Goal: Information Seeking & Learning: Check status

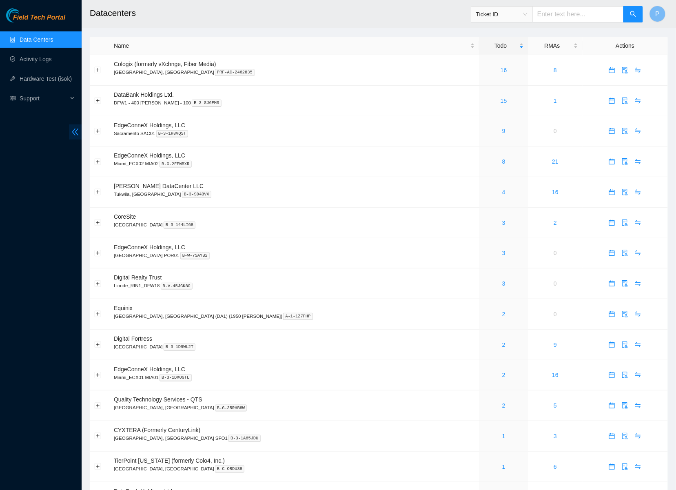
click at [71, 130] on icon "double-left" at bounding box center [75, 132] width 9 height 9
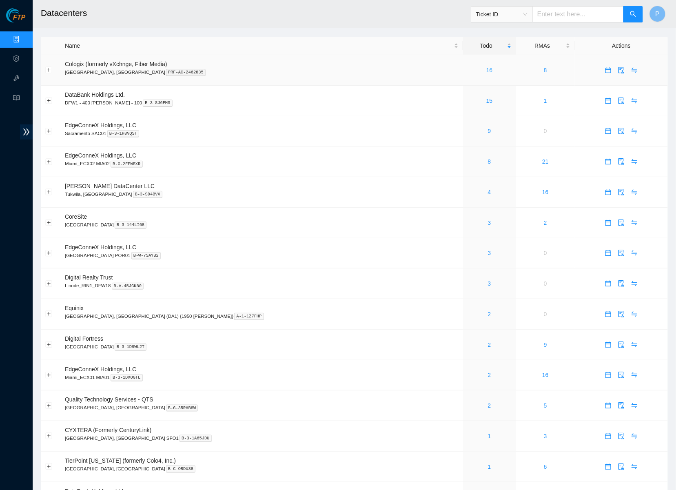
click at [486, 67] on link "16" at bounding box center [489, 70] width 7 height 7
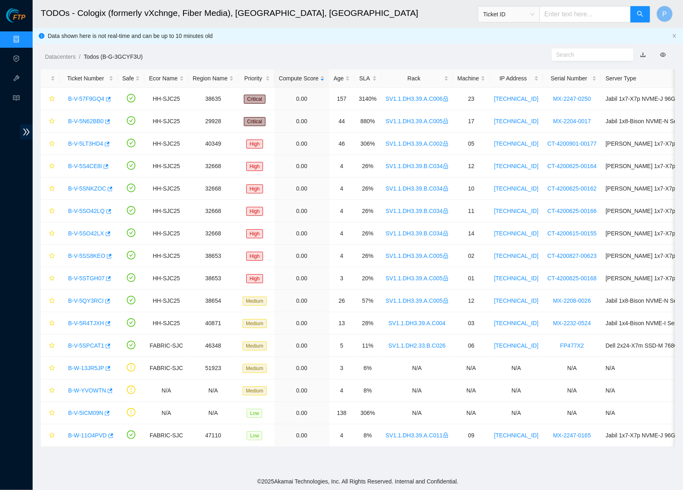
click at [634, 52] on link "button" at bounding box center [643, 54] width 6 height 7
click at [29, 36] on link "Data Centers" at bounding box center [40, 39] width 33 height 7
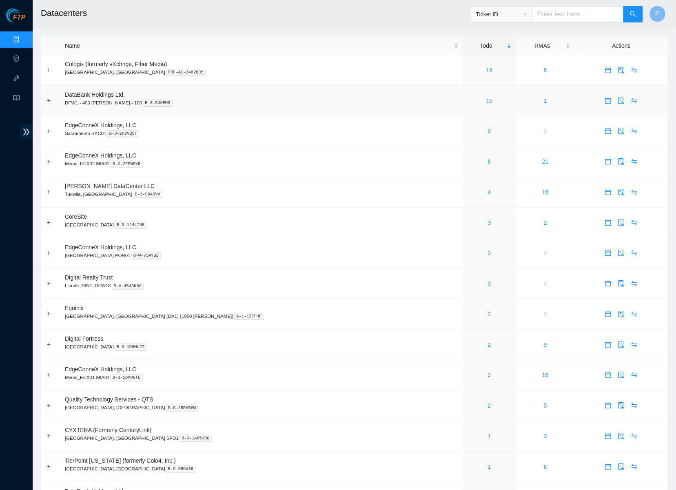
click at [486, 98] on link "15" at bounding box center [489, 101] width 7 height 7
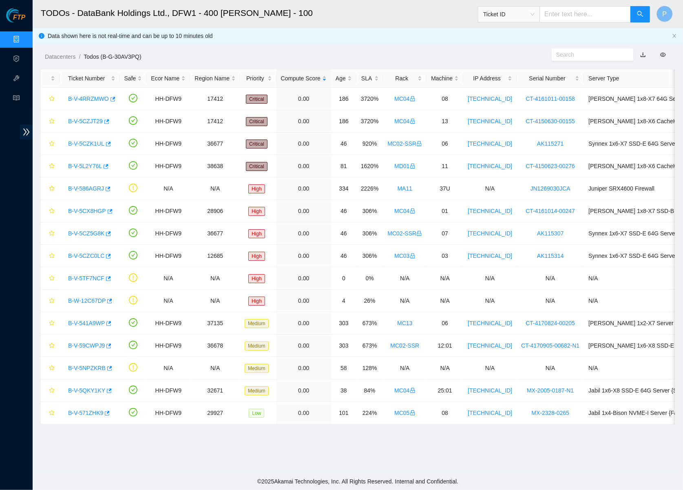
click at [634, 53] on link "button" at bounding box center [643, 54] width 6 height 7
click at [24, 36] on link "Data Centers" at bounding box center [40, 39] width 33 height 7
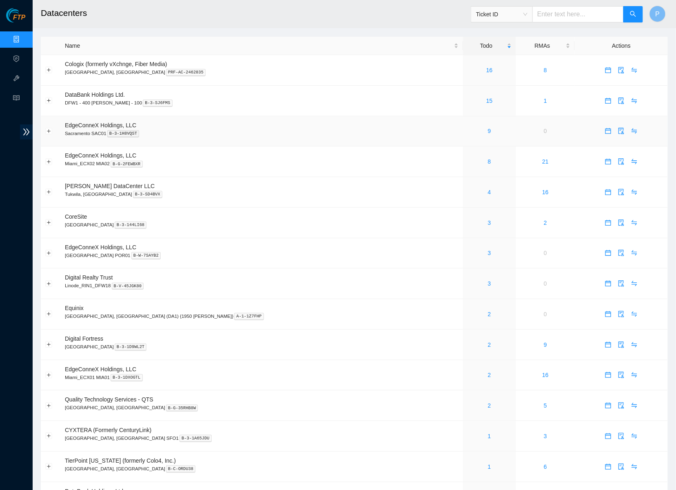
click at [468, 126] on div "9" at bounding box center [490, 130] width 44 height 9
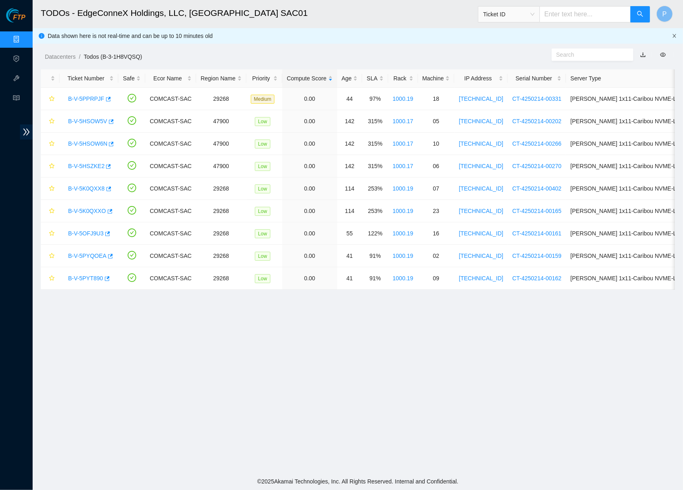
click at [634, 35] on icon "close" at bounding box center [674, 35] width 5 height 5
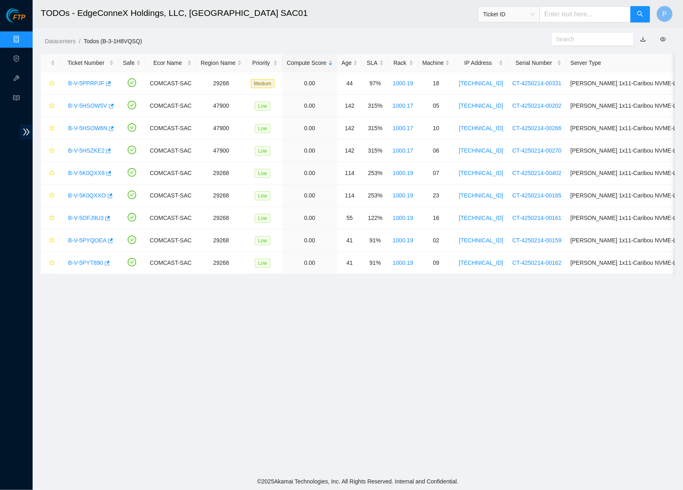
click at [634, 38] on link "button" at bounding box center [643, 39] width 6 height 7
click at [24, 39] on link "Data Centers" at bounding box center [40, 39] width 33 height 7
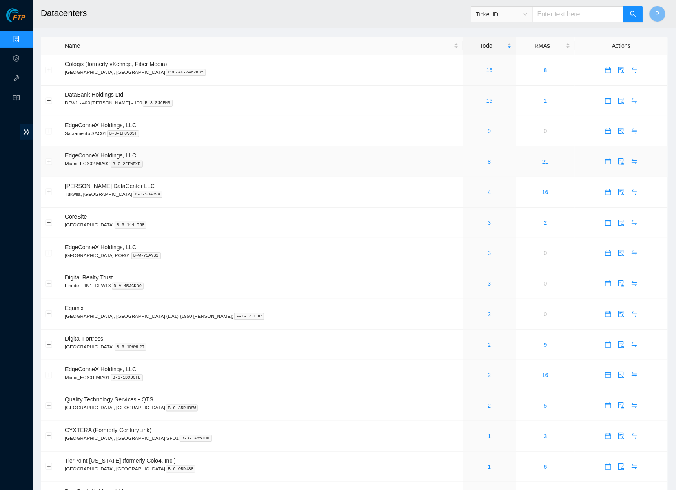
click at [468, 160] on div "8" at bounding box center [490, 161] width 44 height 9
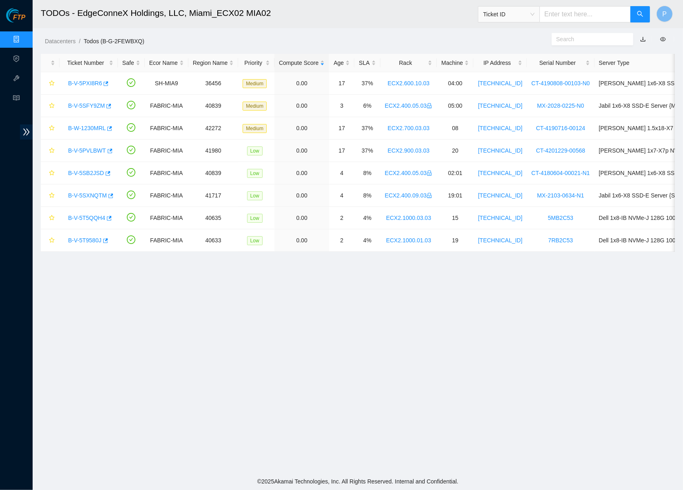
click at [634, 36] on link "button" at bounding box center [643, 39] width 6 height 7
click at [24, 37] on link "Data Centers" at bounding box center [40, 39] width 33 height 7
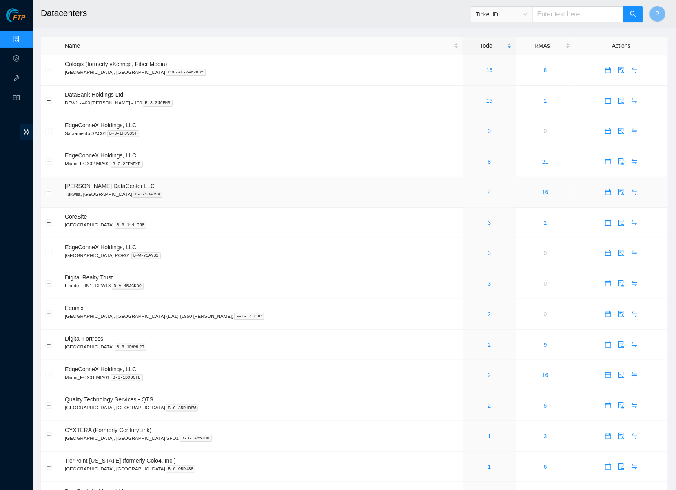
click at [488, 189] on link "4" at bounding box center [489, 192] width 3 height 7
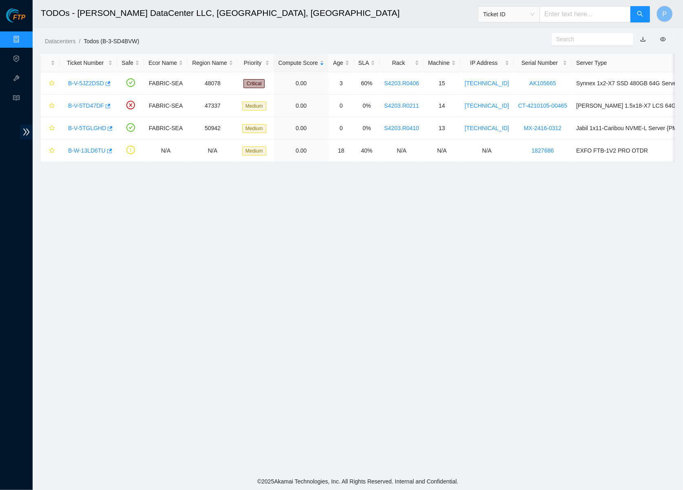
click at [634, 37] on link "button" at bounding box center [643, 39] width 6 height 7
click at [24, 40] on link "Data Centers" at bounding box center [40, 39] width 33 height 7
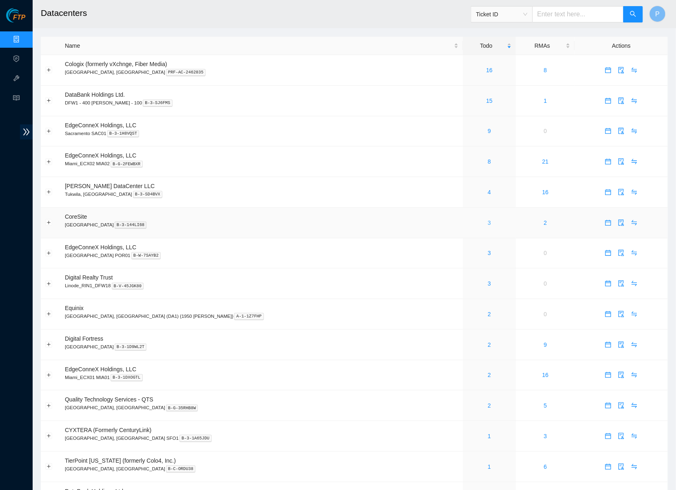
click at [488, 220] on link "3" at bounding box center [489, 222] width 3 height 7
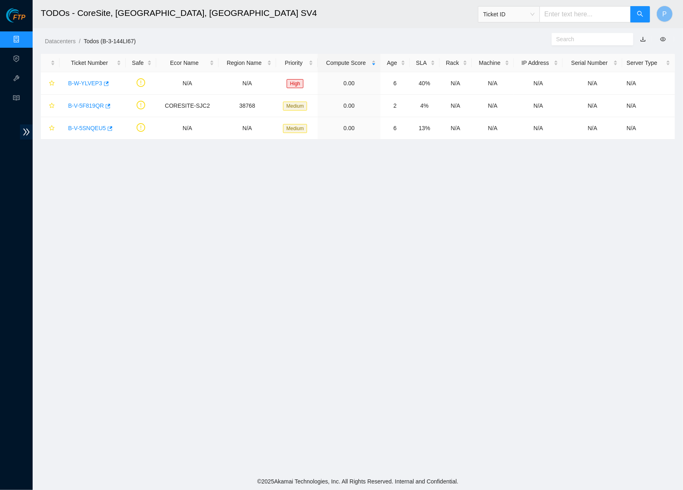
click at [634, 37] on link "button" at bounding box center [643, 39] width 6 height 7
click at [77, 85] on link "B-W-YLVEP3" at bounding box center [85, 83] width 34 height 7
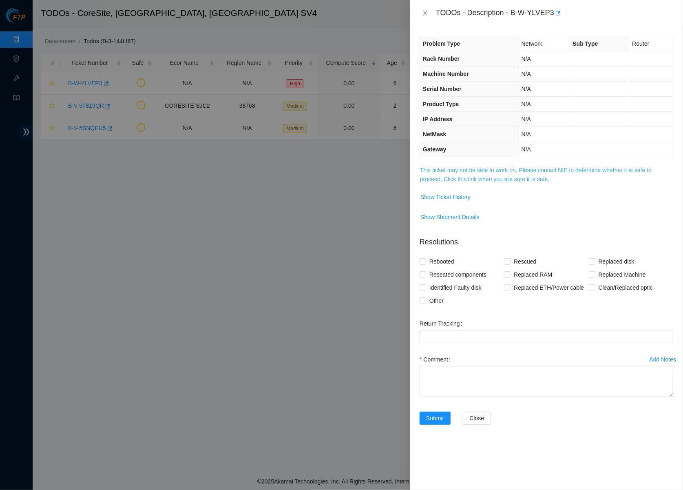
click at [514, 173] on link "This ticket may not be safe to work on. Please contact NIE to determine whether…" at bounding box center [536, 175] width 232 height 16
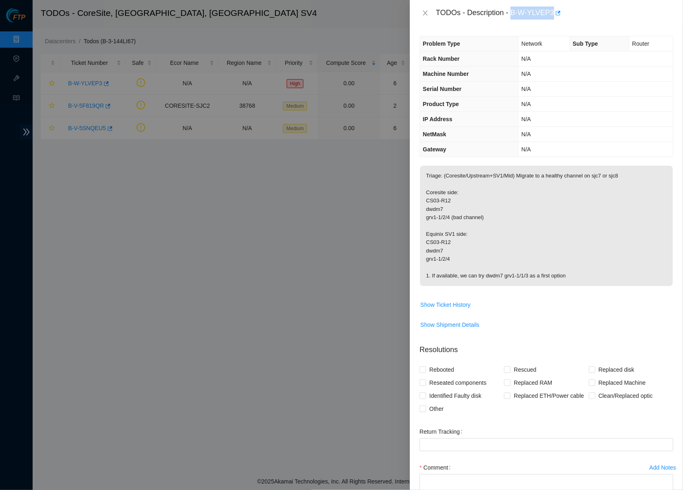
drag, startPoint x: 524, startPoint y: 11, endPoint x: 557, endPoint y: 9, distance: 32.7
click at [557, 8] on div "TODOs - Description - B-W-YLVEP3" at bounding box center [554, 13] width 237 height 13
copy div "B-W-YLVEP3"
click at [421, 6] on div "TODOs - Description - B-W-YLVEP3" at bounding box center [546, 13] width 273 height 26
click at [425, 10] on icon "close" at bounding box center [425, 13] width 7 height 7
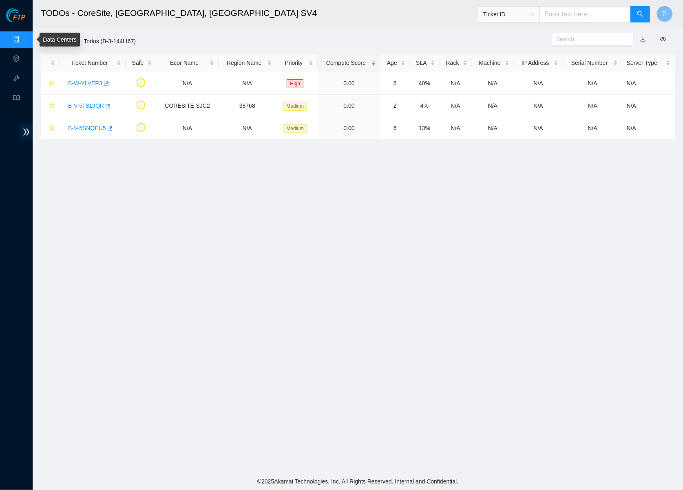
click at [24, 36] on link "Data Centers" at bounding box center [40, 39] width 33 height 7
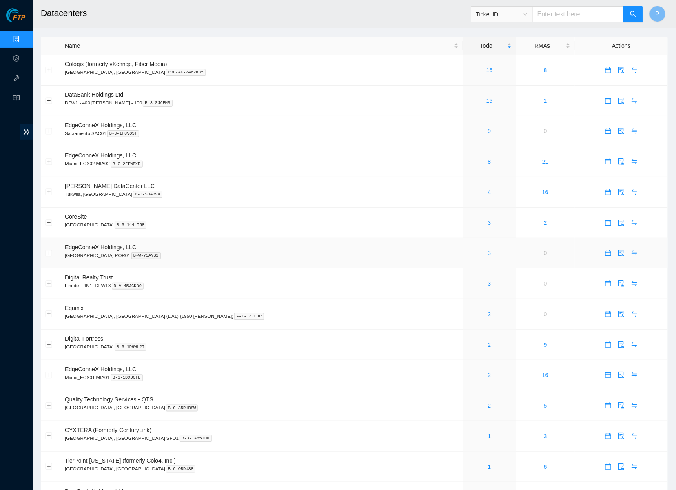
click at [488, 250] on link "3" at bounding box center [489, 253] width 3 height 7
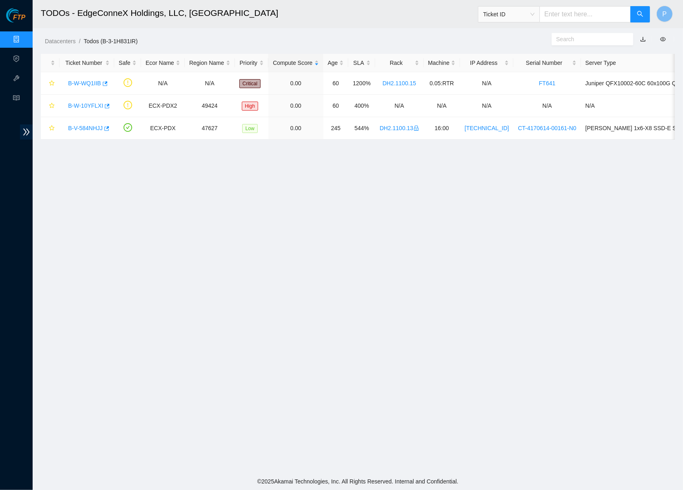
click at [634, 38] on link "button" at bounding box center [643, 39] width 6 height 7
click at [24, 41] on link "Data Centers" at bounding box center [40, 39] width 33 height 7
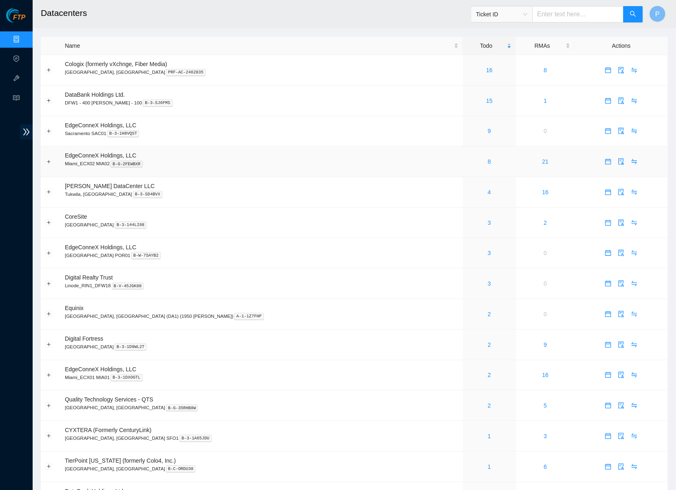
click at [301, 148] on td "EdgeConneX Holdings, LLC Miami_ECX02 MIA02 B-G-2FEWBXR" at bounding box center [261, 161] width 403 height 31
click at [468, 281] on div "3" at bounding box center [490, 283] width 44 height 9
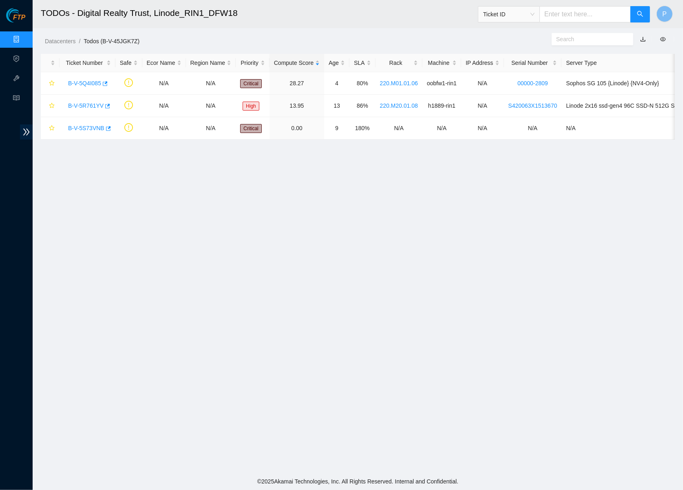
click at [634, 40] on link "button" at bounding box center [643, 39] width 6 height 7
click at [86, 128] on link "B-V-5S73VNB" at bounding box center [86, 128] width 36 height 7
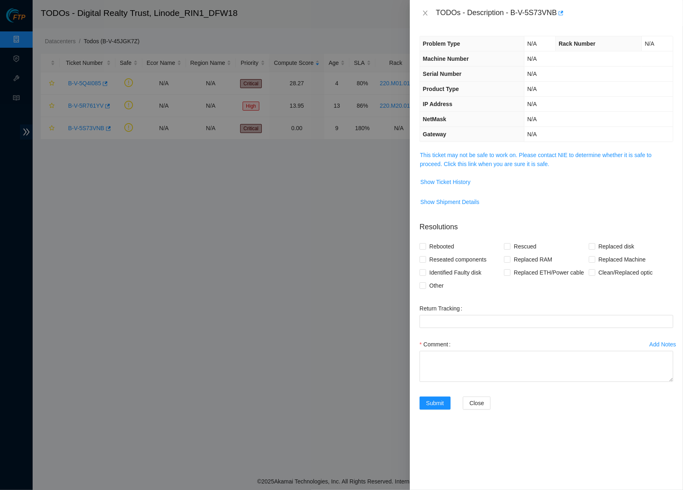
click at [491, 166] on td "This ticket may not be safe to work on. Please contact NIE to determine whether…" at bounding box center [547, 162] width 254 height 25
click at [493, 162] on link "This ticket may not be safe to work on. Please contact NIE to determine whether…" at bounding box center [536, 160] width 232 height 16
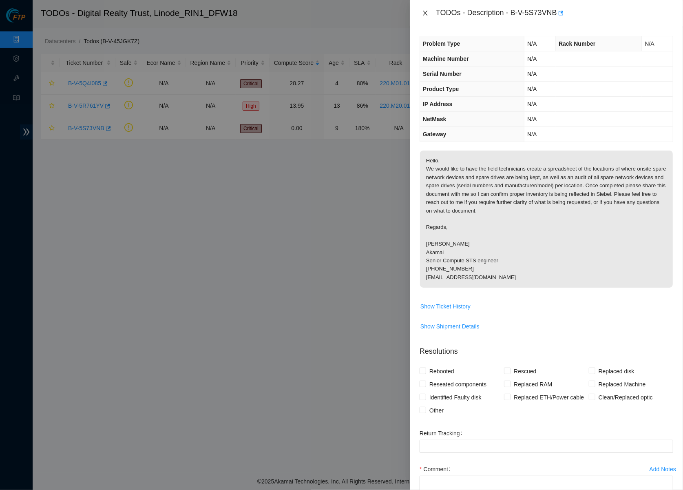
click at [425, 16] on icon "close" at bounding box center [425, 13] width 7 height 7
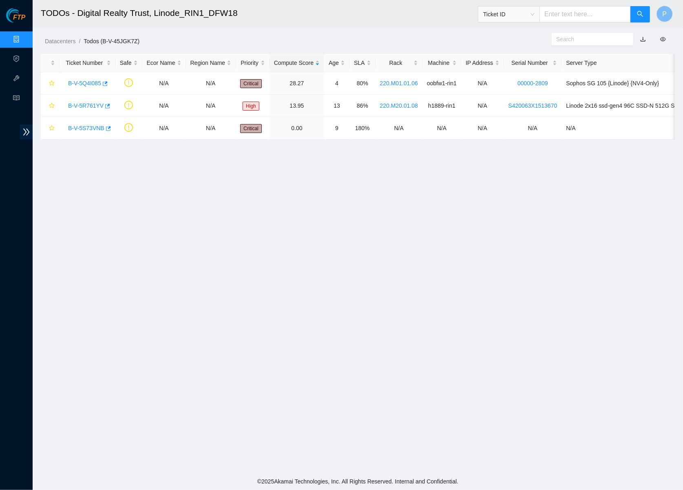
click at [24, 36] on link "Data Centers" at bounding box center [40, 39] width 33 height 7
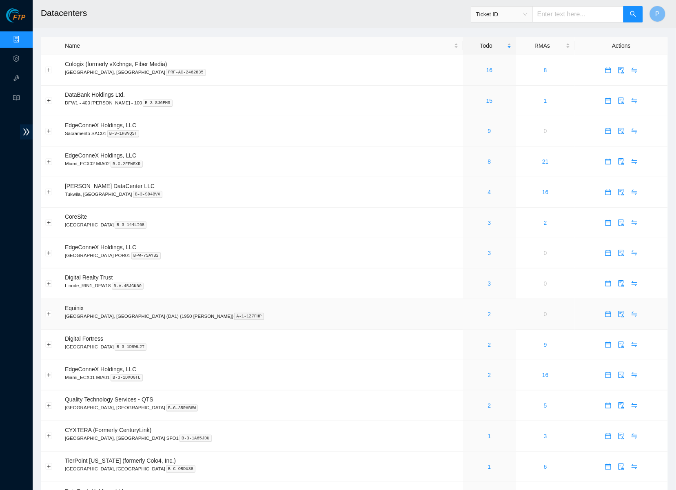
click at [468, 310] on div "2" at bounding box center [490, 314] width 44 height 9
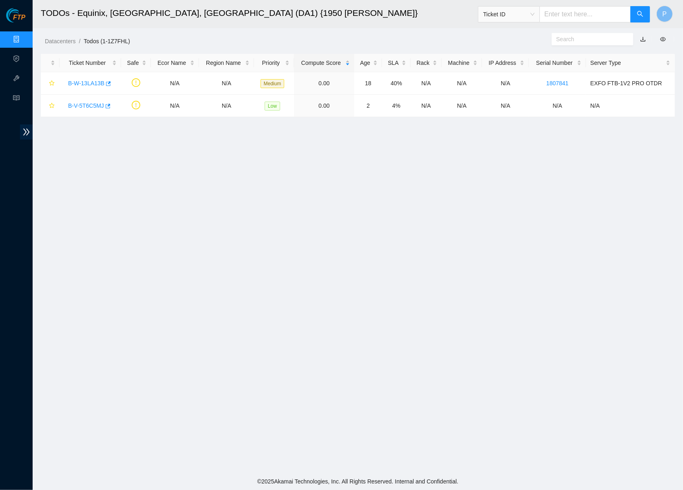
click at [634, 38] on link "button" at bounding box center [643, 39] width 6 height 7
click at [24, 38] on link "Data Centers" at bounding box center [40, 39] width 33 height 7
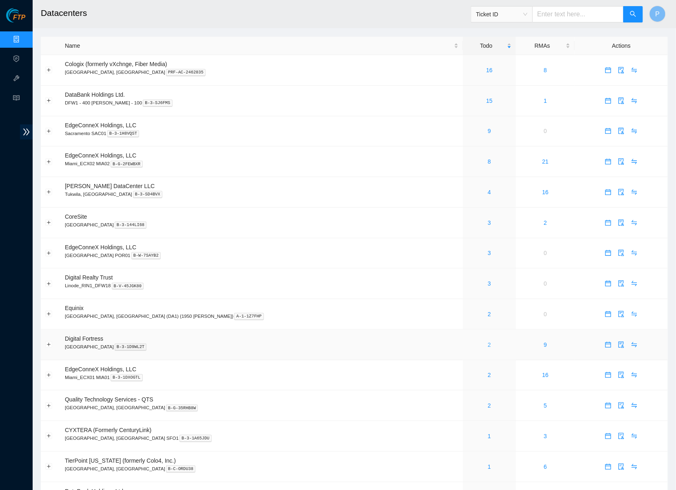
click at [488, 341] on link "2" at bounding box center [489, 344] width 3 height 7
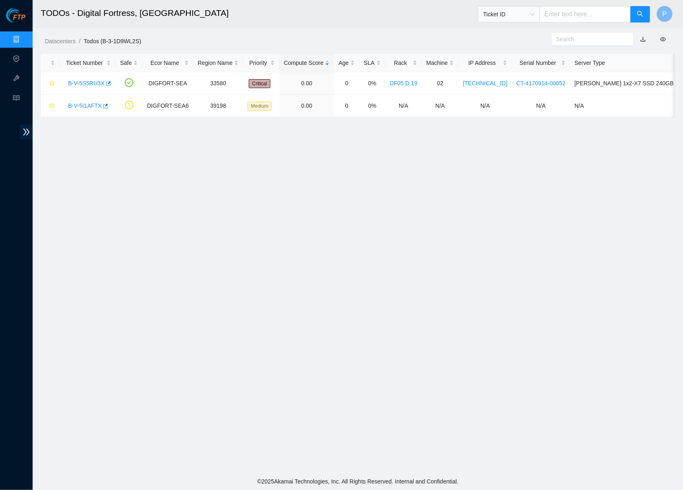
click at [634, 36] on link "button" at bounding box center [643, 39] width 6 height 7
click at [26, 39] on link "Data Centers" at bounding box center [40, 39] width 33 height 7
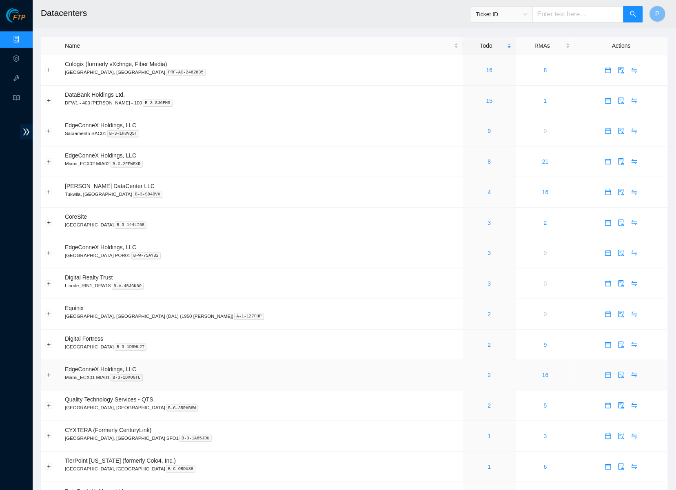
click at [468, 355] on div "2" at bounding box center [490, 374] width 44 height 9
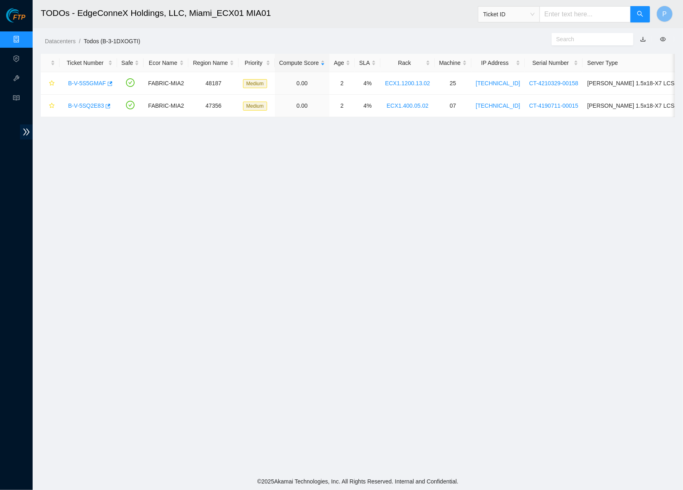
click at [634, 36] on button "button" at bounding box center [643, 39] width 18 height 13
click at [634, 42] on link "button" at bounding box center [643, 39] width 6 height 7
click at [27, 36] on link "Data Centers" at bounding box center [40, 39] width 33 height 7
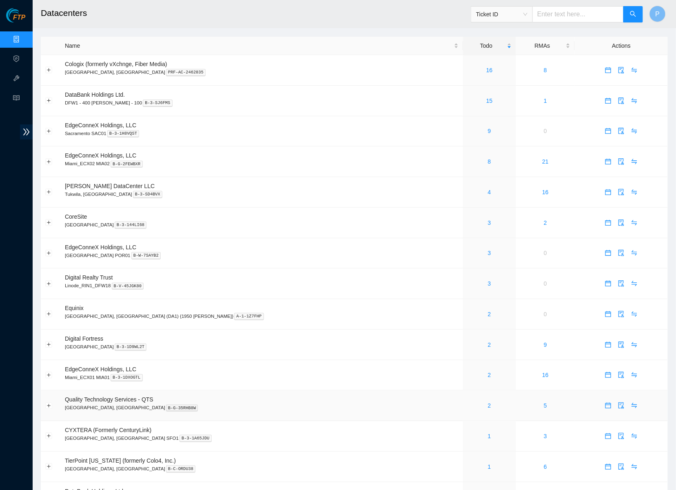
click at [468, 355] on div "2" at bounding box center [490, 405] width 44 height 9
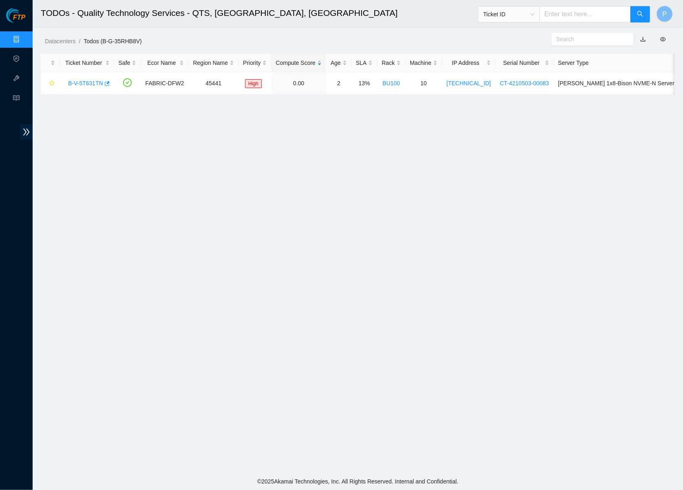
click at [634, 39] on link "button" at bounding box center [643, 39] width 6 height 7
click at [24, 36] on link "Data Centers" at bounding box center [40, 39] width 33 height 7
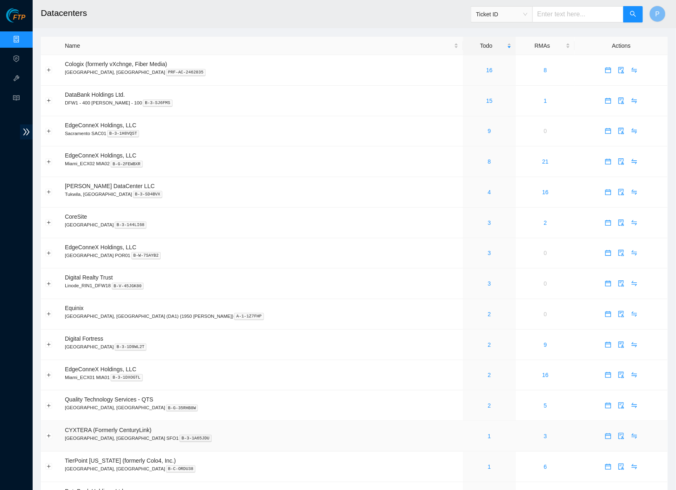
click at [468, 355] on div "1" at bounding box center [490, 436] width 44 height 9
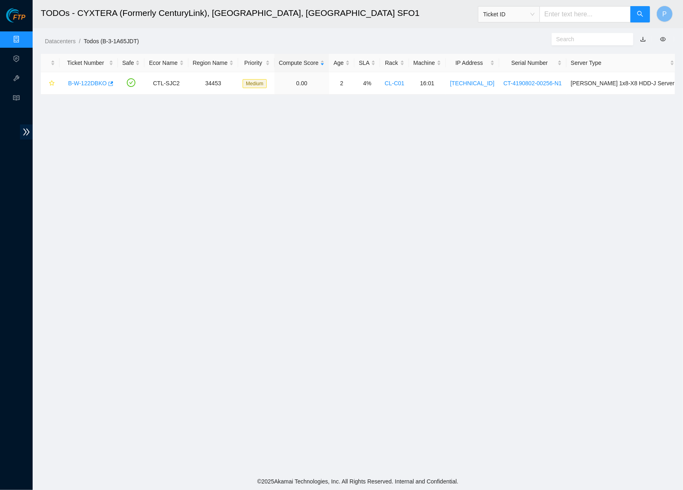
click at [634, 40] on link "button" at bounding box center [643, 39] width 6 height 7
click at [24, 36] on link "Data Centers" at bounding box center [40, 39] width 33 height 7
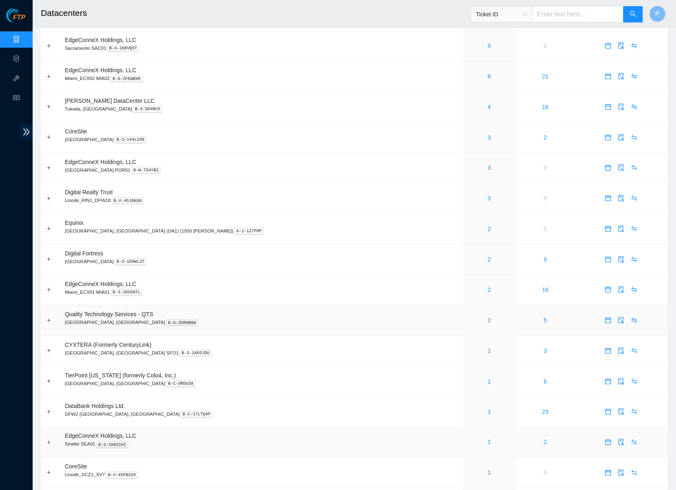
scroll to position [147, 0]
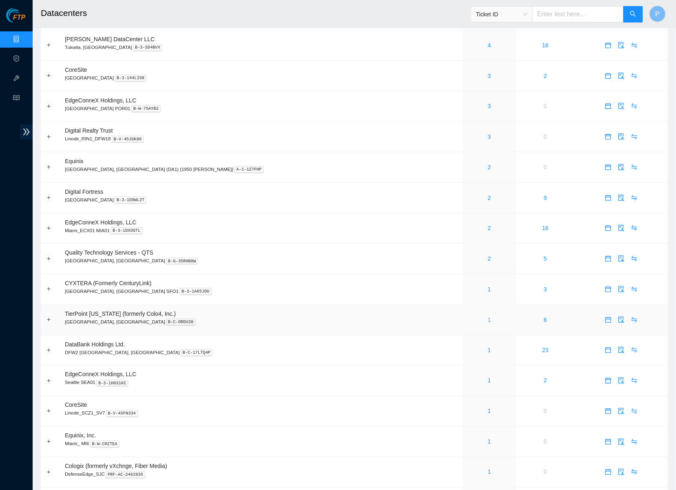
click at [488, 317] on link "1" at bounding box center [489, 320] width 3 height 7
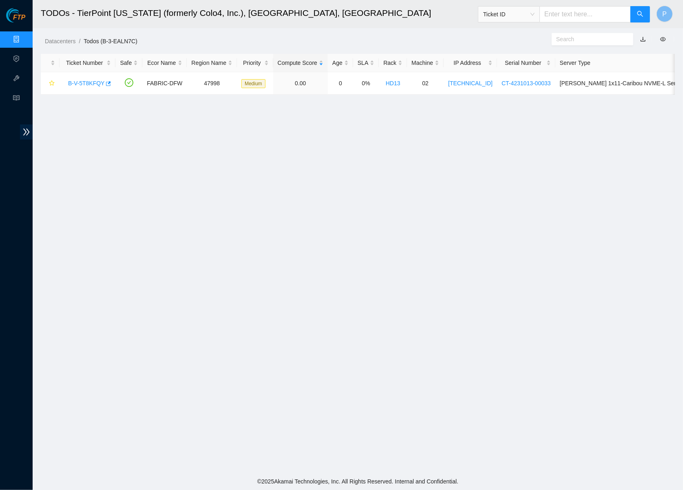
click at [634, 36] on link "button" at bounding box center [643, 39] width 6 height 7
click at [27, 39] on link "Data Centers" at bounding box center [40, 39] width 33 height 7
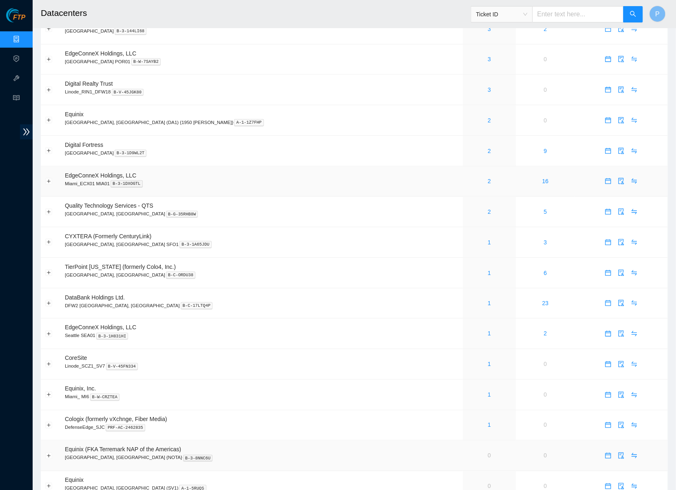
scroll to position [281, 0]
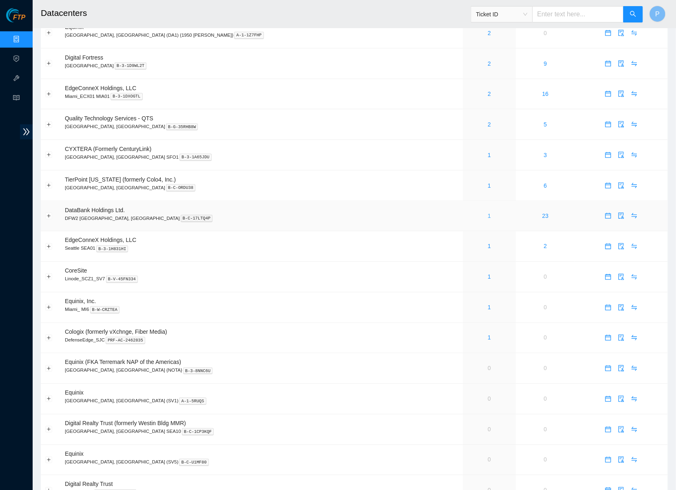
click at [488, 213] on link "1" at bounding box center [489, 216] width 3 height 7
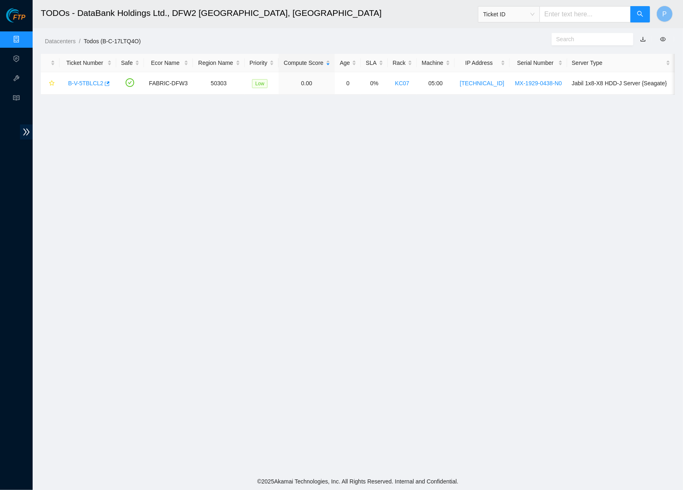
click at [634, 38] on link "button" at bounding box center [643, 39] width 6 height 7
click at [24, 36] on link "Data Centers" at bounding box center [40, 39] width 33 height 7
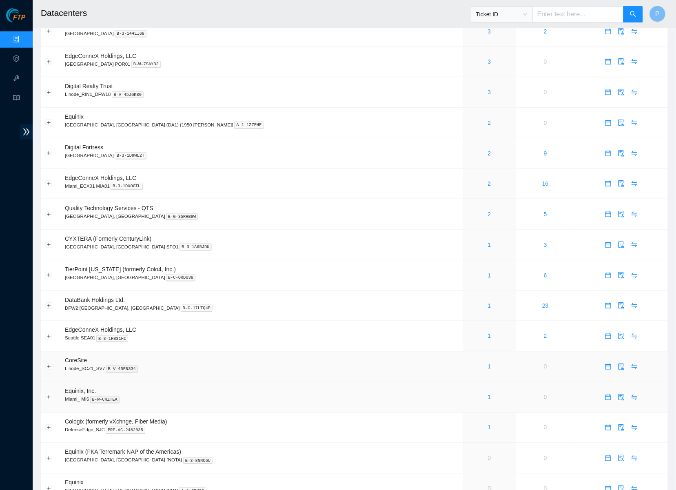
scroll to position [193, 0]
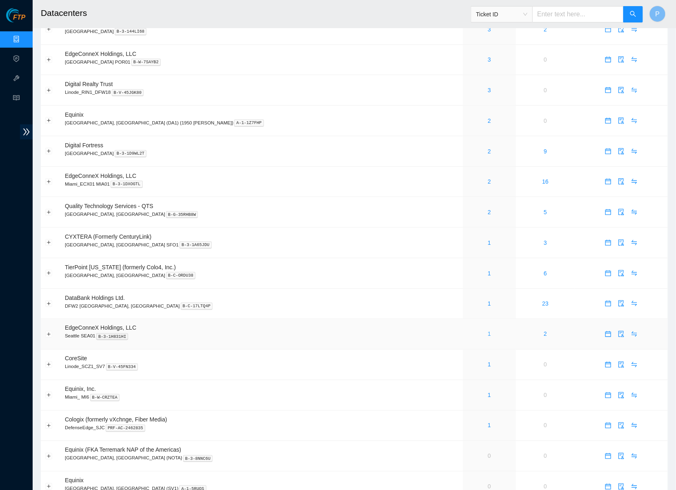
click at [488, 331] on link "1" at bounding box center [489, 334] width 3 height 7
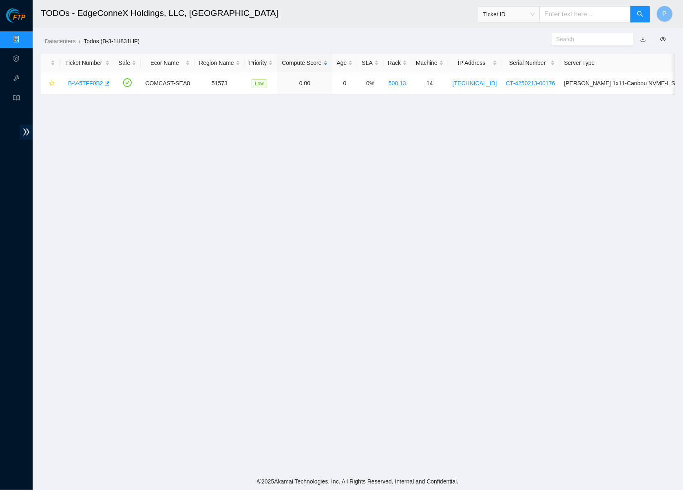
click at [634, 39] on link "button" at bounding box center [643, 39] width 6 height 7
click at [24, 42] on link "Data Centers" at bounding box center [40, 39] width 33 height 7
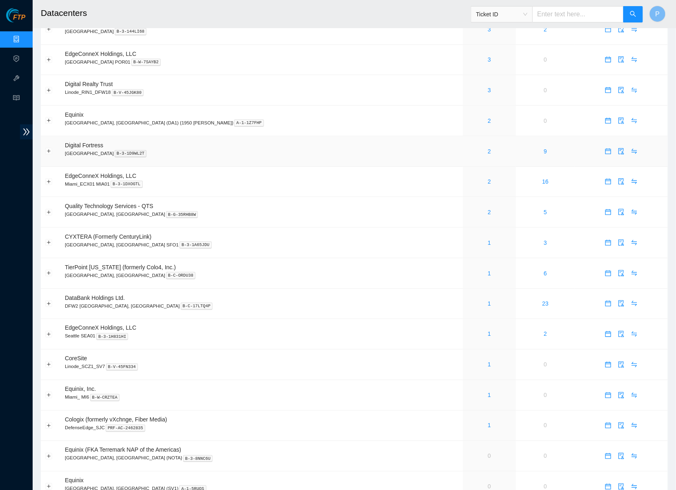
scroll to position [369, 0]
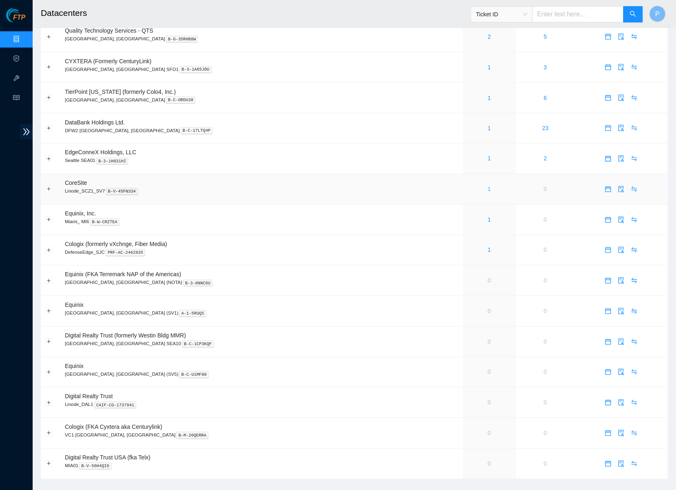
click at [488, 186] on link "1" at bounding box center [489, 189] width 3 height 7
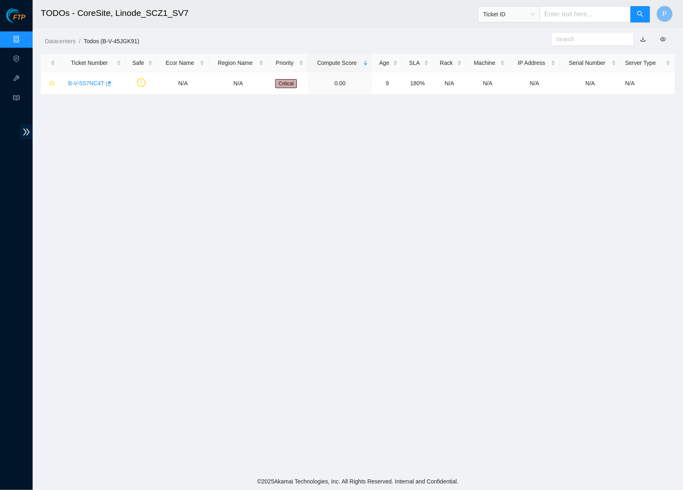
click at [634, 36] on link "button" at bounding box center [643, 39] width 6 height 7
click at [24, 38] on link "Data Centers" at bounding box center [40, 39] width 33 height 7
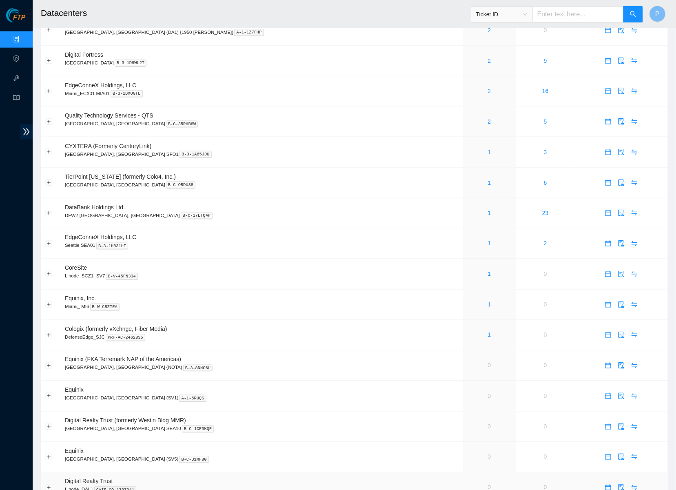
scroll to position [369, 0]
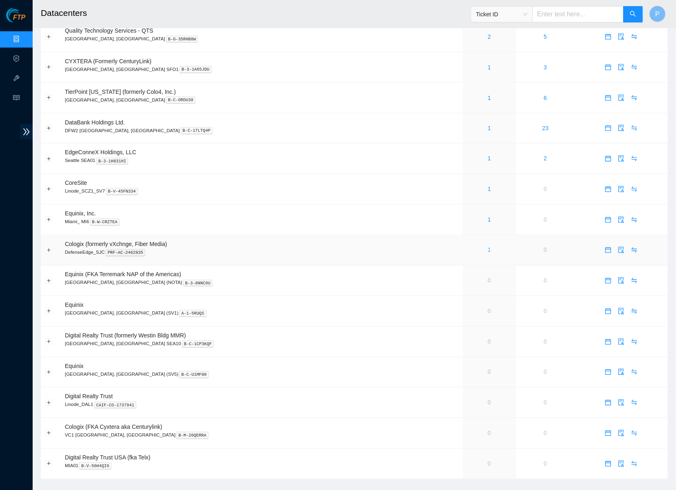
click at [488, 247] on link "1" at bounding box center [489, 250] width 3 height 7
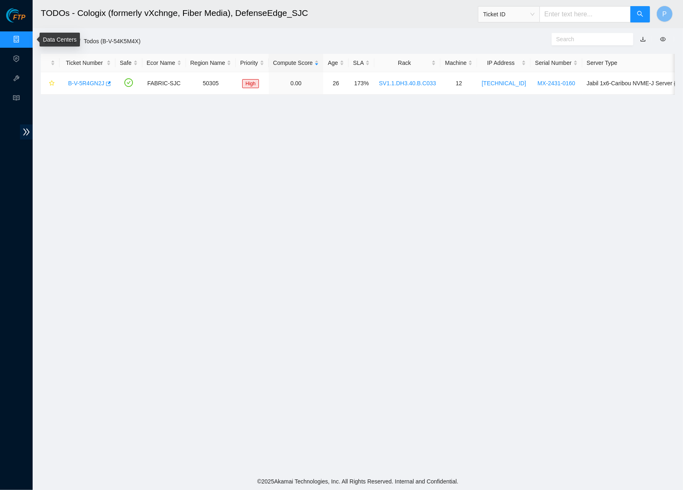
click at [24, 40] on link "Data Centers" at bounding box center [40, 39] width 33 height 7
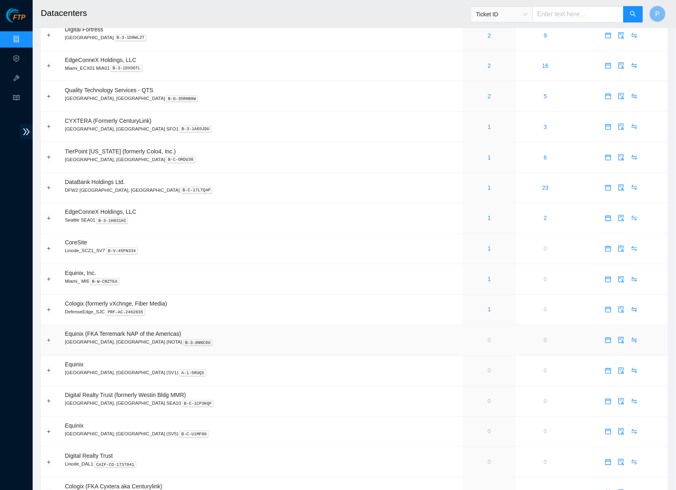
scroll to position [369, 0]
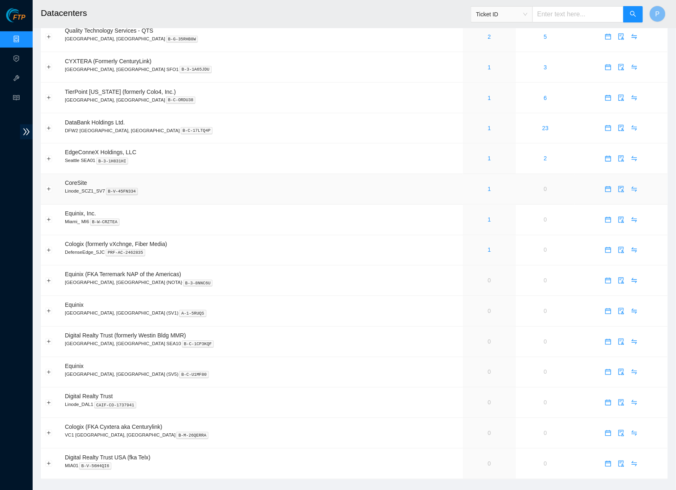
click at [272, 174] on td "CoreSite Linode_SCZ1_SV7 B-V-45FN334" at bounding box center [261, 189] width 403 height 31
click at [308, 126] on td "DataBank Holdings Ltd. DFW2 [GEOGRAPHIC_DATA], [GEOGRAPHIC_DATA] B-C-17LTQ4P" at bounding box center [261, 128] width 403 height 31
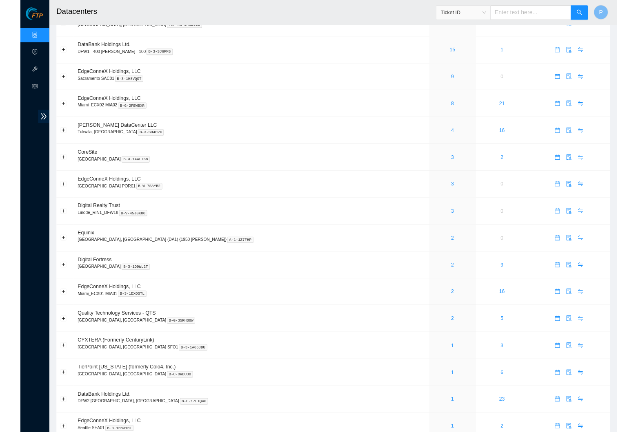
scroll to position [0, 0]
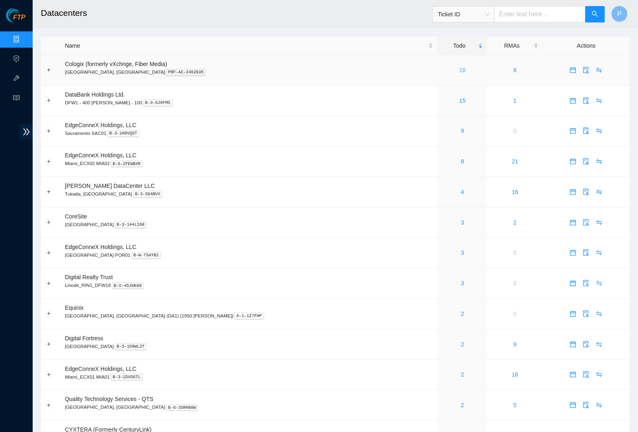
click at [459, 68] on link "16" at bounding box center [462, 70] width 7 height 7
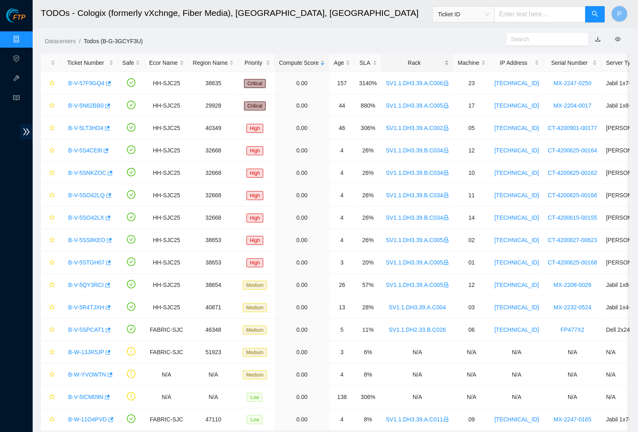
click at [423, 63] on div "Rack" at bounding box center [417, 62] width 63 height 9
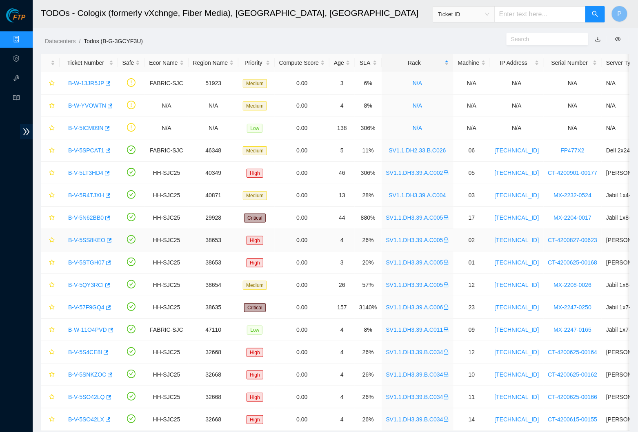
scroll to position [30, 0]
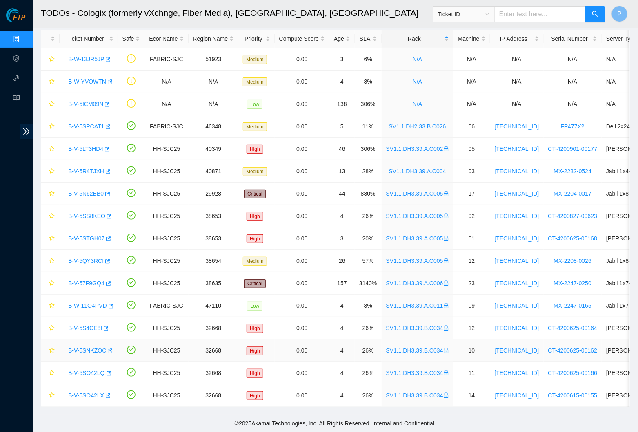
click at [86, 348] on link "B-V-5SNKZOC" at bounding box center [87, 351] width 38 height 7
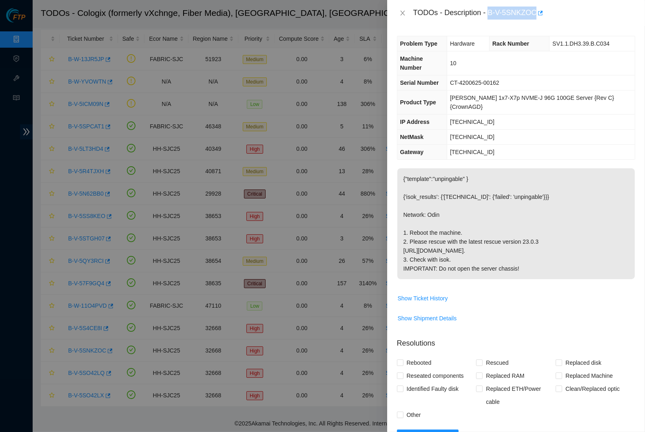
drag, startPoint x: 493, startPoint y: 11, endPoint x: 541, endPoint y: 12, distance: 47.7
click at [541, 12] on div "TODOs - Description - B-V-5SNKZOC" at bounding box center [524, 13] width 222 height 13
copy div "B-V-5SNKZOC"
click at [398, 11] on button "Close" at bounding box center [402, 13] width 11 height 8
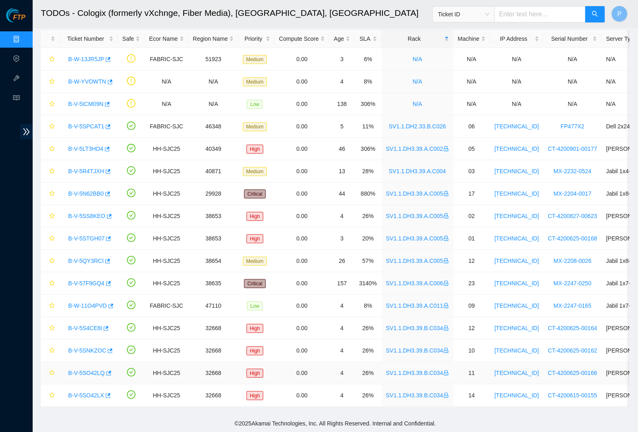
click at [88, 355] on link "B-V-5SO42LQ" at bounding box center [86, 373] width 37 height 7
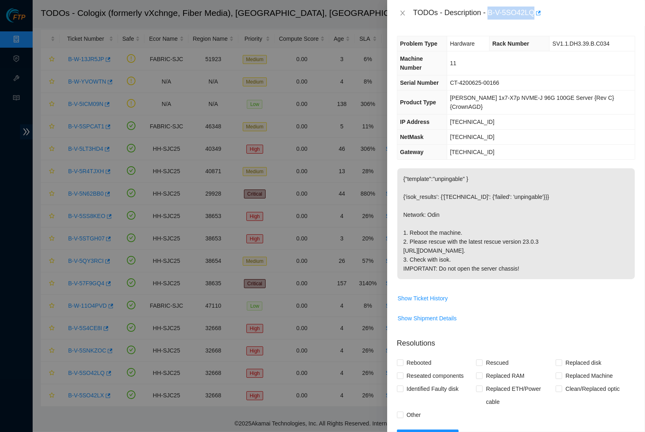
drag, startPoint x: 492, startPoint y: 11, endPoint x: 538, endPoint y: 13, distance: 46.5
click at [538, 13] on div "TODOs - Description - B-V-5SO42LQ" at bounding box center [524, 13] width 222 height 13
copy div "B-V-5SO42LQ"
click at [405, 13] on icon "close" at bounding box center [402, 13] width 7 height 7
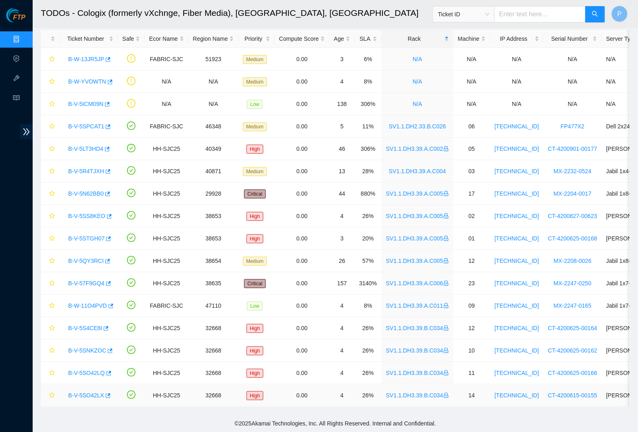
click at [78, 355] on link "B-V-5SO42LX" at bounding box center [86, 395] width 36 height 7
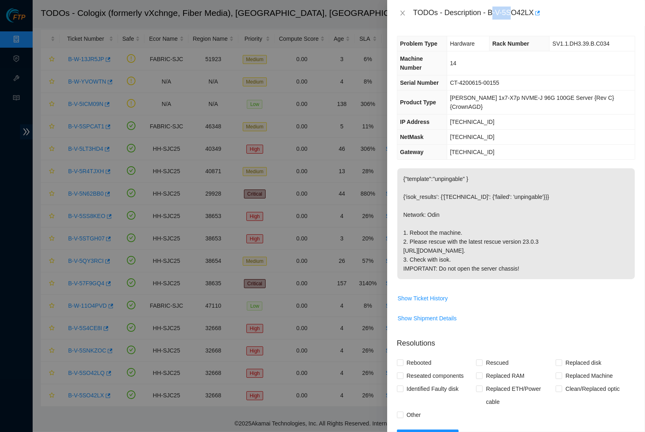
drag, startPoint x: 494, startPoint y: 12, endPoint x: 514, endPoint y: 14, distance: 20.1
click at [514, 14] on div "TODOs - Description - B-V-5SO42LX" at bounding box center [524, 13] width 222 height 13
drag, startPoint x: 492, startPoint y: 12, endPoint x: 539, endPoint y: 11, distance: 47.3
click at [539, 11] on div "TODOs - Description - B-V-5SO42LX" at bounding box center [524, 13] width 222 height 13
copy div "B-V-5SO42LX"
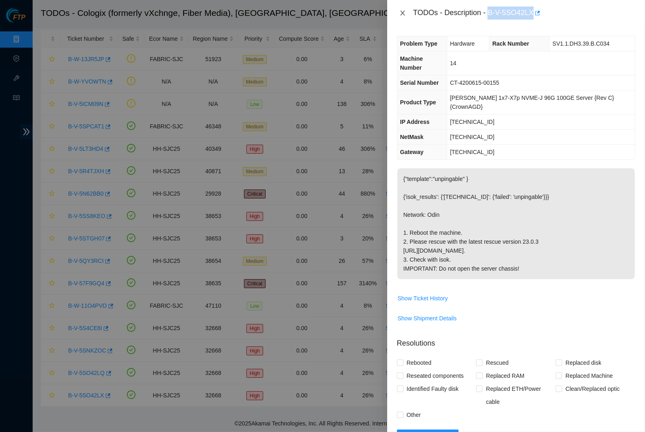
click at [402, 13] on icon "close" at bounding box center [402, 13] width 4 height 5
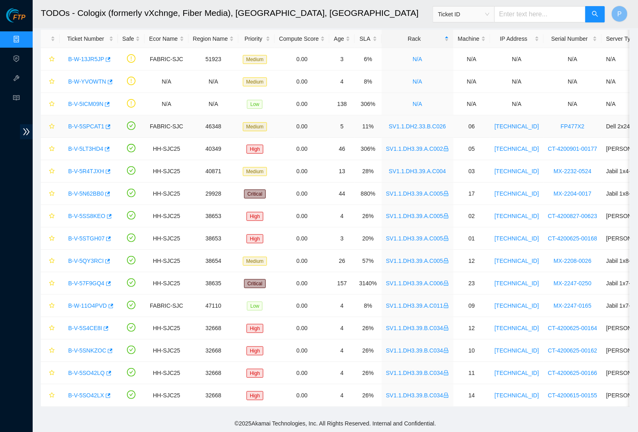
click at [84, 120] on div "B-V-5SPCAT1" at bounding box center [88, 126] width 49 height 13
click at [86, 123] on link "B-V-5SPCAT1" at bounding box center [86, 126] width 36 height 7
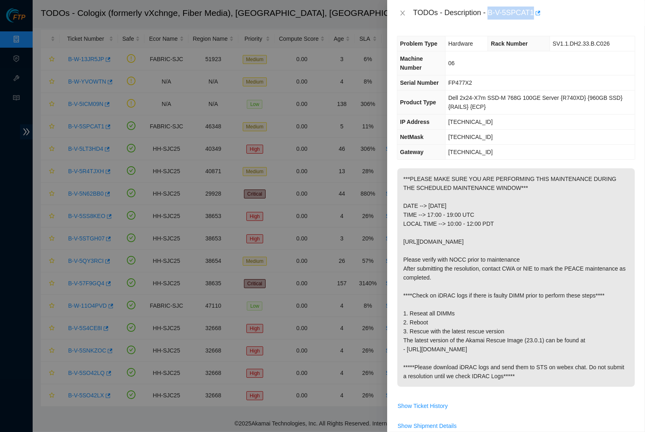
drag, startPoint x: 494, startPoint y: 13, endPoint x: 538, endPoint y: 13, distance: 44.1
click at [538, 13] on div "TODOs - Description - B-V-5SPCAT1" at bounding box center [524, 13] width 222 height 13
copy div "B-V-5SPCAT1"
drag, startPoint x: 505, startPoint y: 236, endPoint x: 401, endPoint y: 235, distance: 103.6
click at [401, 235] on p "***PLEASE MAKE SURE YOU ARE PERFORMING THIS MAINTENANCE DURING THE SCHEDULED MA…" at bounding box center [515, 277] width 237 height 219
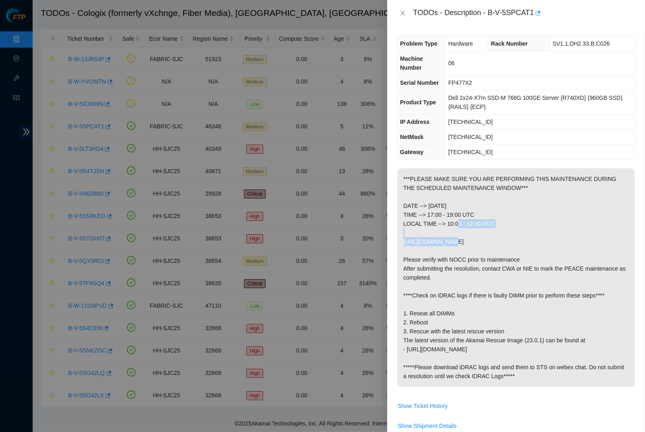
copy p "LOCAL TIME --> 10:00 - 12:00 PDT"
click at [563, 255] on p "***PLEASE MAKE SURE YOU ARE PERFORMING THIS MAINTENANCE DURING THE SCHEDULED MA…" at bounding box center [515, 277] width 237 height 219
drag, startPoint x: 563, startPoint y: 253, endPoint x: 401, endPoint y: 254, distance: 161.6
click at [401, 254] on p "***PLEASE MAKE SURE YOU ARE PERFORMING THIS MAINTENANCE DURING THE SCHEDULED MA…" at bounding box center [515, 277] width 237 height 219
copy p "[URL][DOMAIN_NAME]"
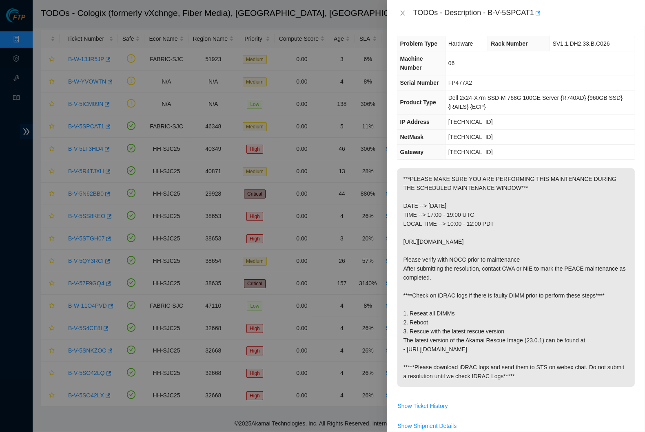
click at [403, 284] on p "***PLEASE MAKE SURE YOU ARE PERFORMING THIS MAINTENANCE DURING THE SCHEDULED MA…" at bounding box center [515, 277] width 237 height 219
click at [499, 298] on p "***PLEASE MAKE SURE YOU ARE PERFORMING THIS MAINTENANCE DURING THE SCHEDULED MA…" at bounding box center [515, 277] width 237 height 219
drag, startPoint x: 493, startPoint y: 224, endPoint x: 403, endPoint y: 227, distance: 90.2
click at [403, 227] on p "***PLEASE MAKE SURE YOU ARE PERFORMING THIS MAINTENANCE DURING THE SCHEDULED MA…" at bounding box center [515, 277] width 237 height 219
copy p "TIME --> 17:00 - 19:00 UTC"
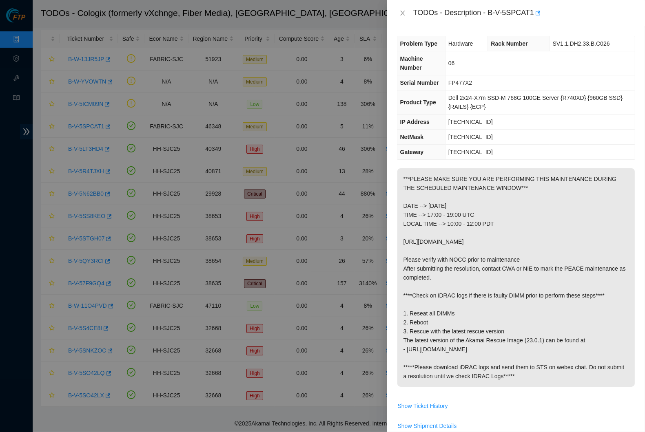
click at [446, 91] on td "FP477X2" at bounding box center [540, 82] width 190 height 15
click at [407, 12] on button "Close" at bounding box center [402, 13] width 11 height 8
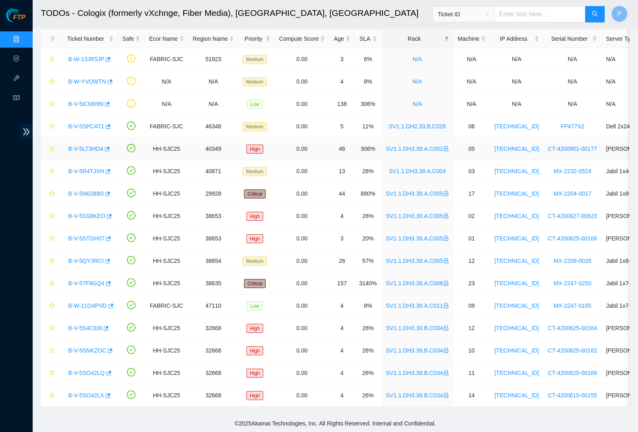
click at [94, 146] on link "B-V-5LT3HD4" at bounding box center [85, 149] width 35 height 7
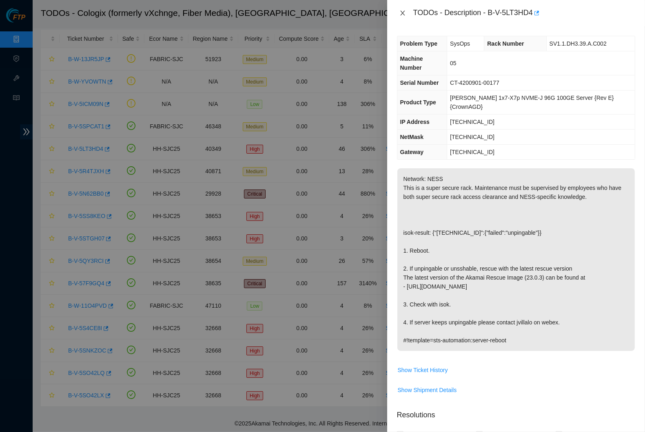
click at [401, 12] on icon "close" at bounding box center [402, 13] width 7 height 7
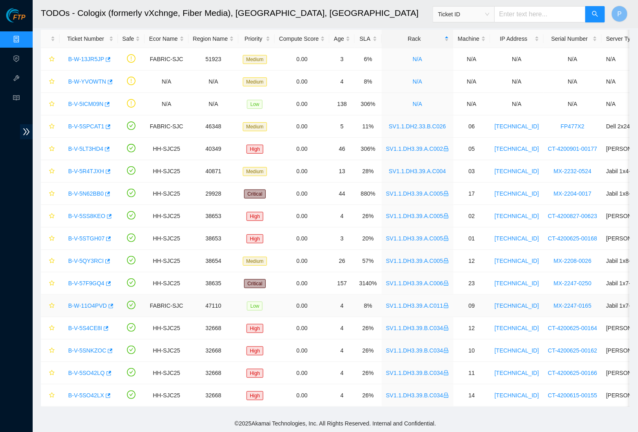
click at [91, 303] on link "B-W-11O4PVD" at bounding box center [87, 306] width 39 height 7
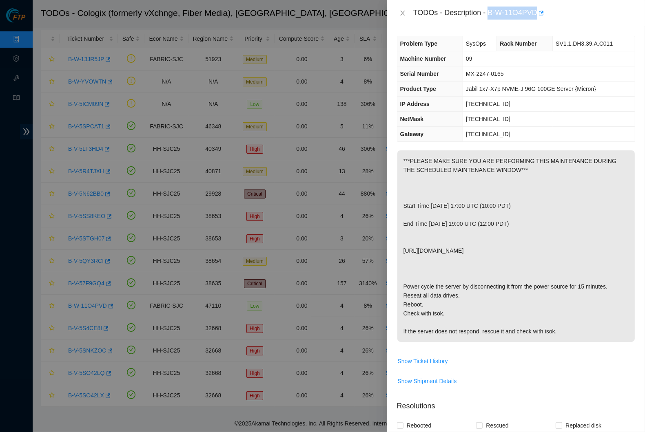
drag, startPoint x: 492, startPoint y: 9, endPoint x: 542, endPoint y: 11, distance: 49.4
click at [542, 11] on div "TODOs - Description - B-W-11O4PVD" at bounding box center [524, 13] width 222 height 13
copy div "B-W-11O4PVD"
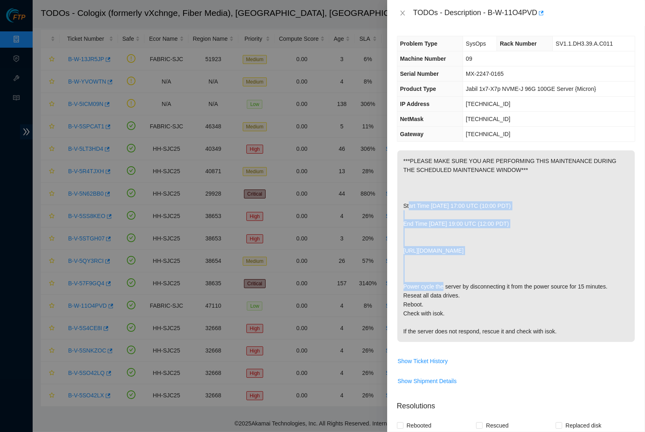
drag, startPoint x: 584, startPoint y: 227, endPoint x: 402, endPoint y: 206, distance: 183.2
click at [402, 206] on p "***PLEASE MAKE SURE YOU ARE PERFORMING THIS MAINTENANCE DURING THE SCHEDULED MA…" at bounding box center [515, 247] width 237 height 192
click at [501, 214] on p "***PLEASE MAKE SURE YOU ARE PERFORMING THIS MAINTENANCE DURING THE SCHEDULED MA…" at bounding box center [515, 247] width 237 height 192
drag, startPoint x: 590, startPoint y: 227, endPoint x: 404, endPoint y: 209, distance: 187.3
click at [404, 209] on p "***PLEASE MAKE SURE YOU ARE PERFORMING THIS MAINTENANCE DURING THE SCHEDULED MA…" at bounding box center [515, 247] width 237 height 192
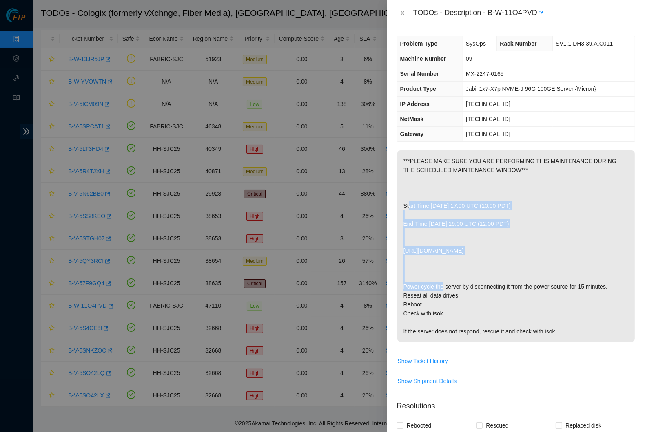
copy p "Start Time [DATE] 17:00 UTC (10:00 PDT) End Time [DATE] 19:00 UTC (12:00 PDT)"
drag, startPoint x: 574, startPoint y: 254, endPoint x: 553, endPoint y: 253, distance: 21.6
click at [574, 254] on p "***PLEASE MAKE SURE YOU ARE PERFORMING THIS MAINTENANCE DURING THE SCHEDULED MA…" at bounding box center [515, 247] width 237 height 192
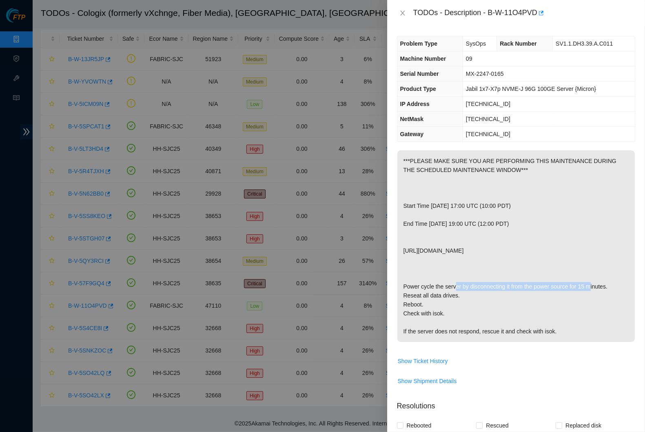
drag, startPoint x: 562, startPoint y: 252, endPoint x: 411, endPoint y: 254, distance: 150.5
click at [403, 254] on p "***PLEASE MAKE SURE YOU ARE PERFORMING THIS MAINTENANCE DURING THE SCHEDULED MA…" at bounding box center [515, 247] width 237 height 192
click at [434, 304] on p "***PLEASE MAKE SURE YOU ARE PERFORMING THIS MAINTENANCE DURING THE SCHEDULED MA…" at bounding box center [515, 247] width 237 height 192
click at [399, 10] on icon "close" at bounding box center [402, 13] width 7 height 7
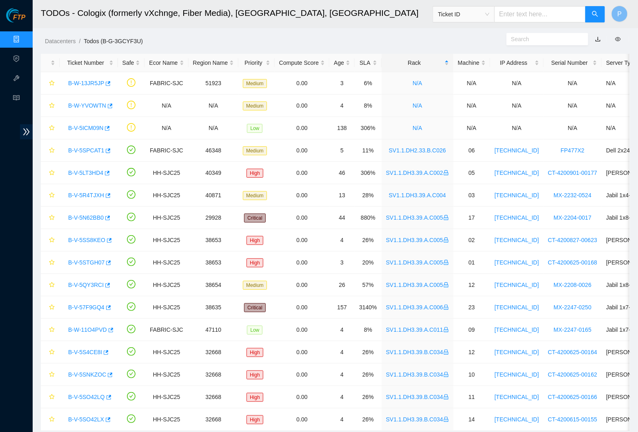
click at [24, 39] on link "Data Centers" at bounding box center [40, 39] width 33 height 7
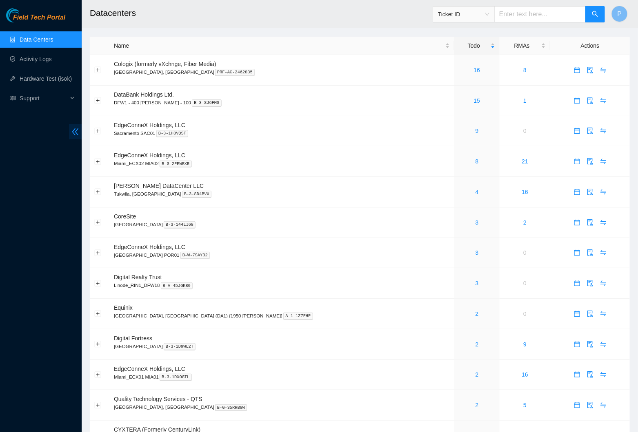
click at [76, 128] on icon "double-left" at bounding box center [75, 132] width 9 height 9
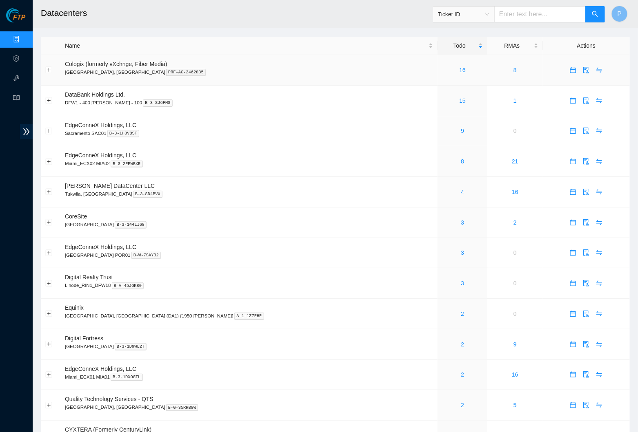
click at [311, 74] on p "Santa Clara, CA PRF-AC-2462835" at bounding box center [249, 72] width 368 height 7
click at [459, 100] on link "15" at bounding box center [462, 101] width 7 height 7
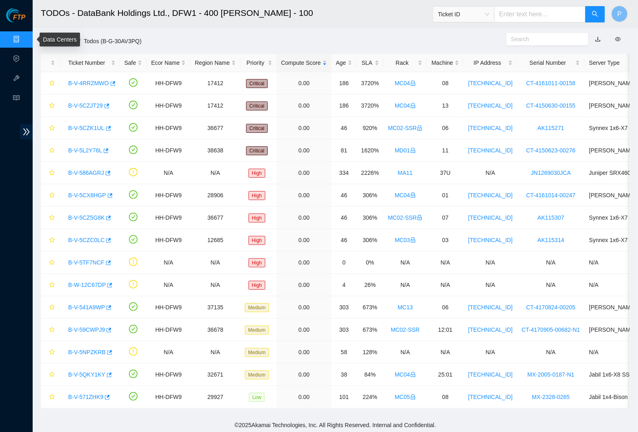
click at [24, 36] on link "Data Centers" at bounding box center [40, 39] width 33 height 7
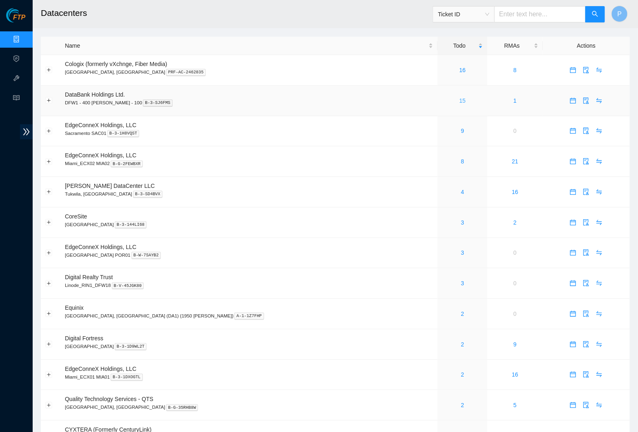
click at [459, 98] on link "15" at bounding box center [462, 101] width 7 height 7
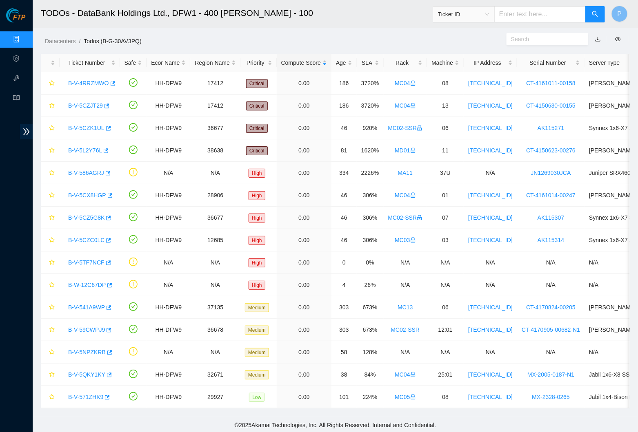
click at [361, 21] on h2 "TODOs - DataBank Holdings Ltd., DFW1 - 400 [PERSON_NAME] - 100" at bounding box center [258, 13] width 435 height 26
click at [24, 40] on link "Data Centers" at bounding box center [40, 39] width 33 height 7
